Goal: Task Accomplishment & Management: Use online tool/utility

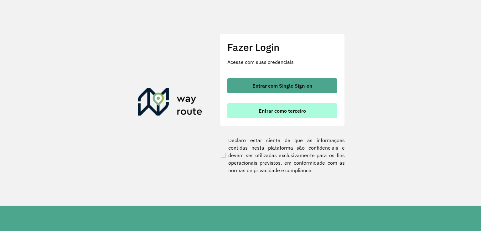
click at [301, 114] on button "Entrar como terceiro" at bounding box center [282, 110] width 110 height 15
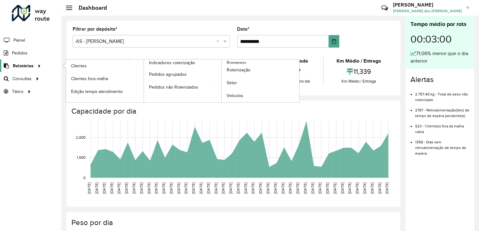
click at [21, 67] on span "Relatórios" at bounding box center [23, 66] width 21 height 7
click at [34, 66] on div at bounding box center [38, 66] width 9 height 7
click at [39, 66] on icon at bounding box center [38, 65] width 5 height 9
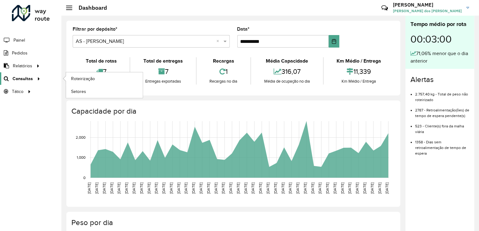
click at [25, 80] on span "Consultas" at bounding box center [23, 79] width 20 height 7
click at [99, 78] on link "Roteirização" at bounding box center [104, 78] width 77 height 13
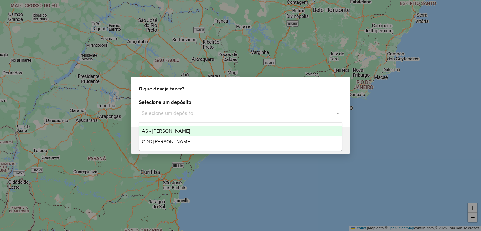
click at [318, 116] on input "text" at bounding box center [234, 114] width 185 height 8
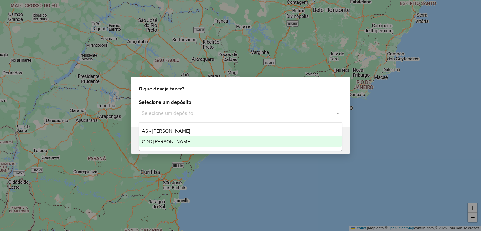
click at [287, 140] on div "CDD João Pessoa" at bounding box center [240, 142] width 203 height 11
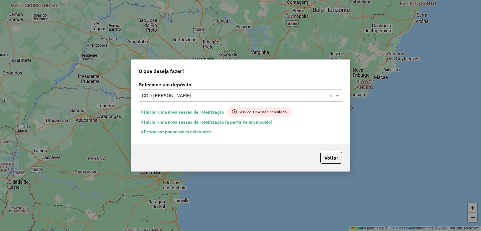
click at [198, 113] on button "Iniciar uma nova sessão de roteirização" at bounding box center [183, 112] width 88 height 11
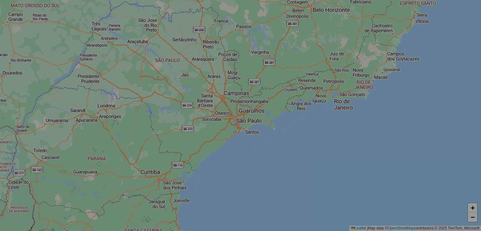
select select "*"
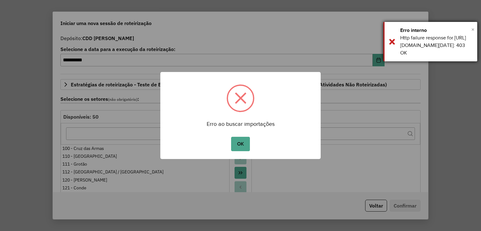
click at [473, 30] on span "×" at bounding box center [472, 29] width 3 height 7
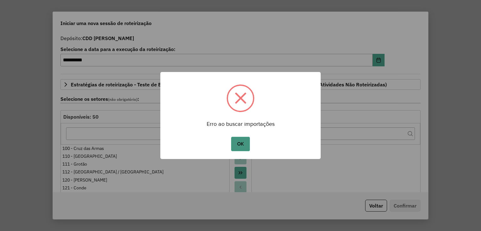
click at [243, 143] on button "OK" at bounding box center [240, 144] width 18 height 14
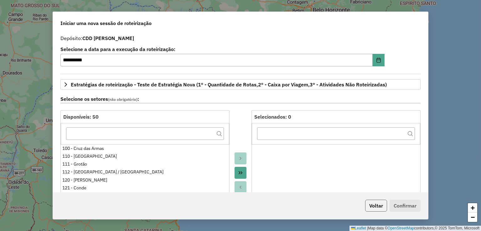
click at [381, 203] on button "Voltar" at bounding box center [376, 206] width 22 height 12
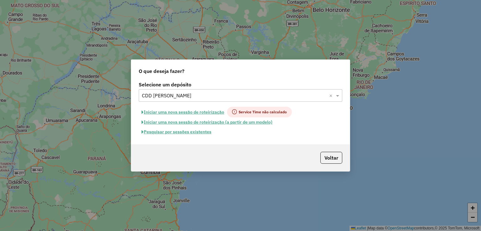
click at [190, 133] on button "Pesquisar por sessões existentes" at bounding box center [177, 132] width 76 height 10
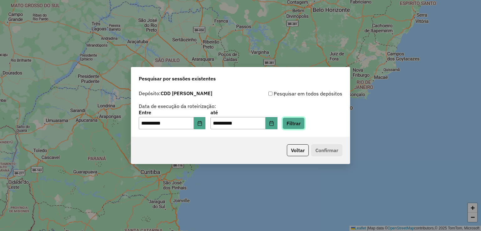
click at [300, 124] on button "Filtrar" at bounding box center [294, 123] width 22 height 12
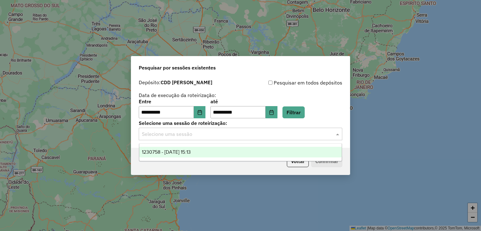
click at [267, 132] on input "text" at bounding box center [234, 135] width 185 height 8
click at [254, 153] on div "1230758 - 18/08/2025 15:13" at bounding box center [240, 152] width 203 height 11
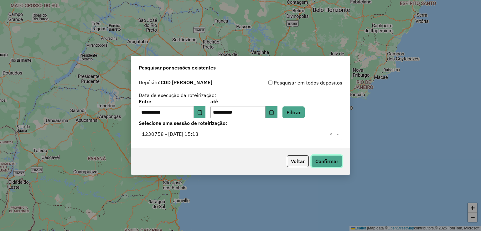
click at [329, 160] on button "Confirmar" at bounding box center [326, 161] width 31 height 12
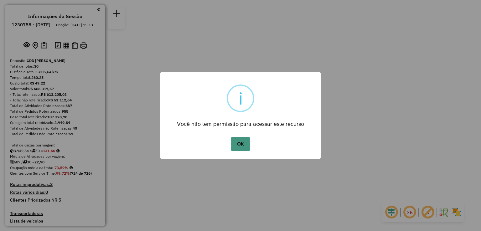
click at [237, 143] on button "OK" at bounding box center [240, 144] width 18 height 14
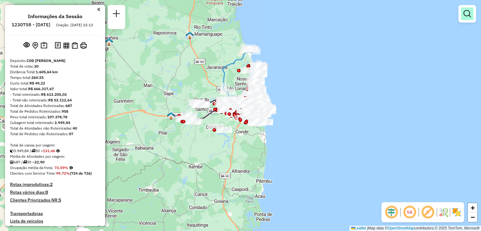
click at [472, 13] on link at bounding box center [467, 14] width 13 height 13
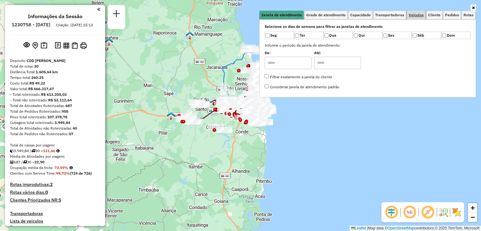
click at [413, 15] on span "Veículos" at bounding box center [416, 15] width 15 height 4
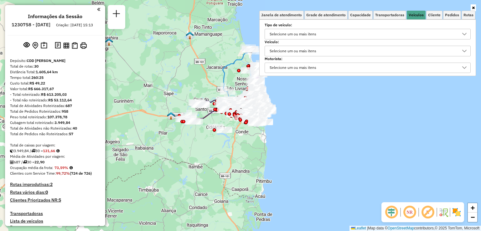
click at [288, 48] on div "Selecione um ou mais itens" at bounding box center [293, 51] width 51 height 10
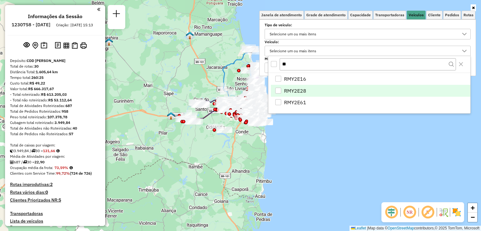
type input "**"
click at [295, 89] on span "RMY2E28" at bounding box center [295, 91] width 22 height 8
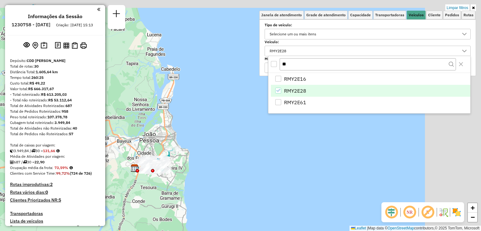
drag, startPoint x: 294, startPoint y: 149, endPoint x: 195, endPoint y: 187, distance: 106.8
click at [195, 187] on div "Limpar filtros Janela de atendimento Grade de atendimento Capacidade Transporta…" at bounding box center [240, 115] width 481 height 231
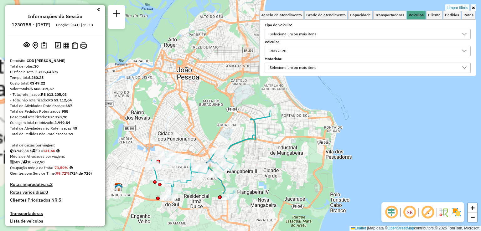
drag, startPoint x: 169, startPoint y: 145, endPoint x: 310, endPoint y: 164, distance: 141.6
click at [310, 164] on div "Limpar filtros Janela de atendimento Grade de atendimento Capacidade Transporta…" at bounding box center [240, 115] width 481 height 231
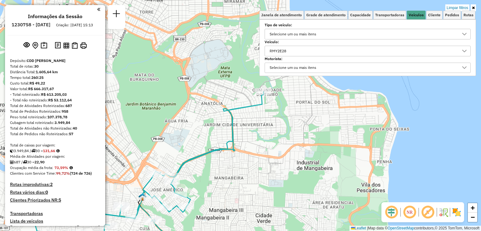
click at [473, 7] on icon at bounding box center [473, 8] width 3 height 4
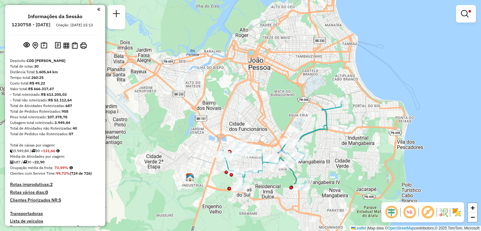
drag, startPoint x: 297, startPoint y: 133, endPoint x: 347, endPoint y: 131, distance: 50.1
click at [347, 131] on div "Limpar filtros Janela de atendimento Grade de atendimento Capacidade Transporta…" at bounding box center [240, 115] width 481 height 231
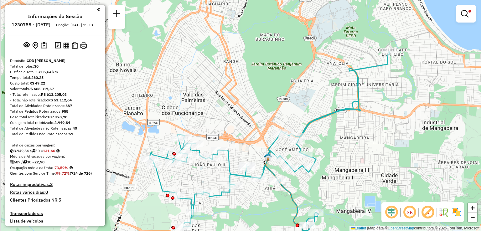
drag, startPoint x: 317, startPoint y: 132, endPoint x: 378, endPoint y: 111, distance: 64.7
click at [378, 111] on div "Limpar filtros Janela de atendimento Grade de atendimento Capacidade Transporta…" at bounding box center [240, 115] width 481 height 231
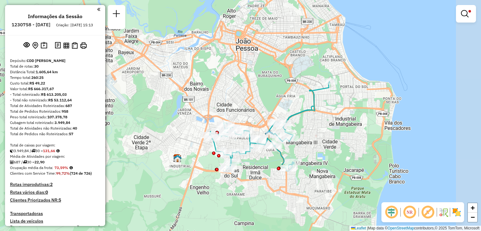
drag, startPoint x: 441, startPoint y: 122, endPoint x: 383, endPoint y: 124, distance: 58.0
click at [383, 124] on div "Limpar filtros Janela de atendimento Grade de atendimento Capacidade Transporta…" at bounding box center [240, 115] width 481 height 231
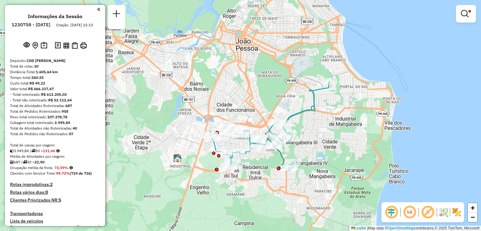
click at [439, 114] on div "Limpar filtros Janela de atendimento Grade de atendimento Capacidade Transporta…" at bounding box center [240, 115] width 481 height 231
click at [425, 123] on div "Limpar filtros Janela de atendimento Grade de atendimento Capacidade Transporta…" at bounding box center [240, 115] width 481 height 231
